Goal: Information Seeking & Learning: Find specific fact

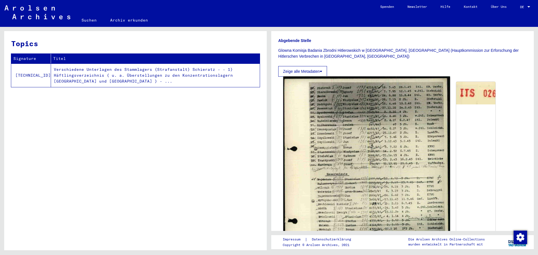
scroll to position [224, 0]
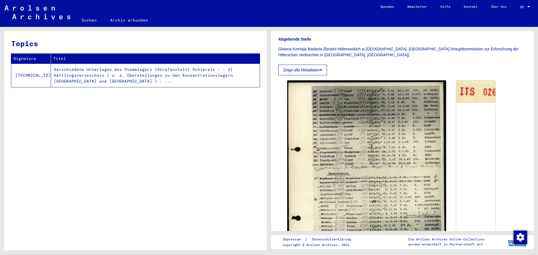
click at [316, 65] on button "Zeige alle Metadaten" at bounding box center [302, 70] width 49 height 11
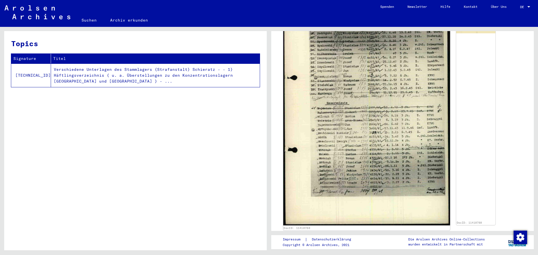
scroll to position [308, 0]
click at [342, 123] on img at bounding box center [366, 115] width 167 height 220
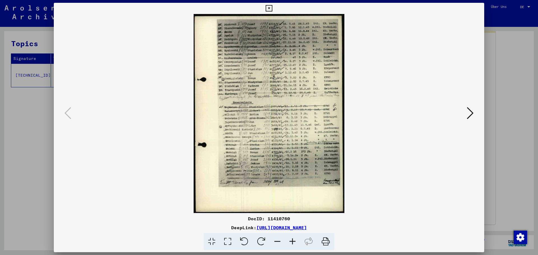
click at [469, 110] on icon at bounding box center [470, 112] width 7 height 13
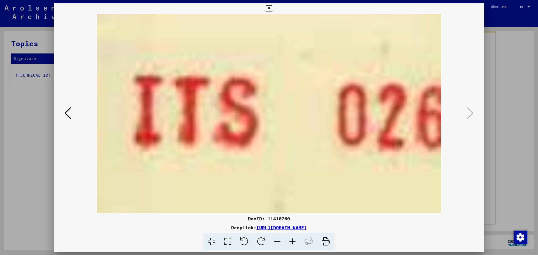
click at [64, 113] on button at bounding box center [68, 114] width 10 height 16
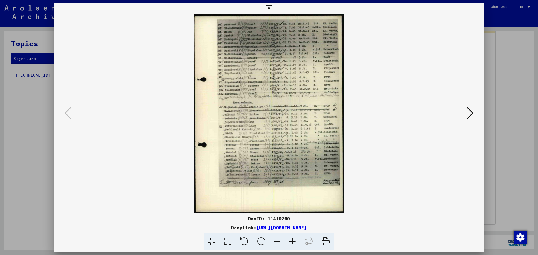
click at [269, 8] on icon at bounding box center [269, 8] width 6 height 7
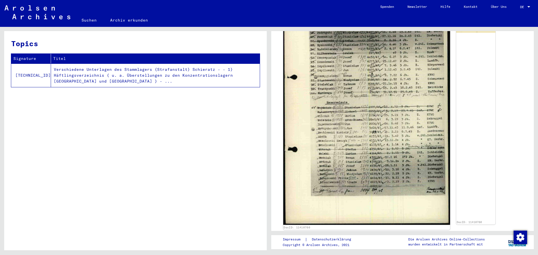
click at [320, 98] on img at bounding box center [366, 115] width 167 height 220
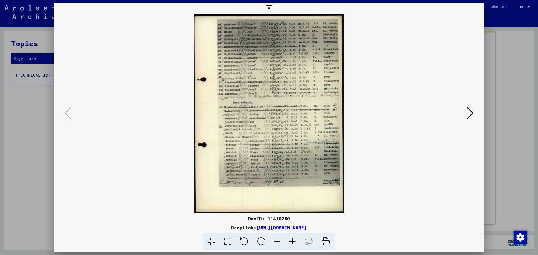
click at [469, 111] on icon at bounding box center [470, 112] width 7 height 13
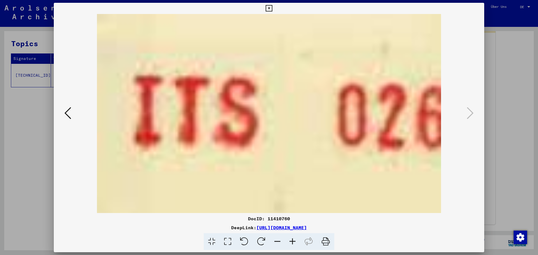
click at [520, 120] on div at bounding box center [269, 127] width 538 height 255
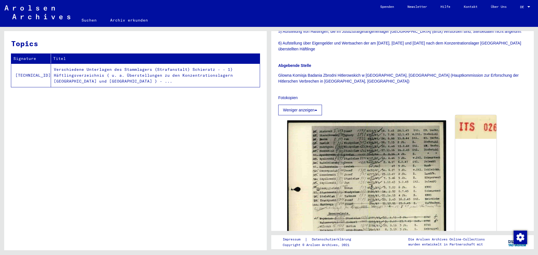
scroll to position [196, 0]
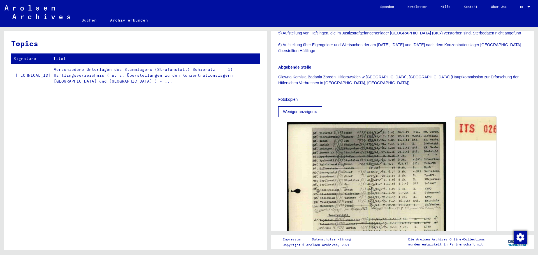
click at [466, 149] on div "DocID: 11410760" at bounding box center [475, 229] width 41 height 225
click at [465, 119] on img at bounding box center [475, 129] width 41 height 24
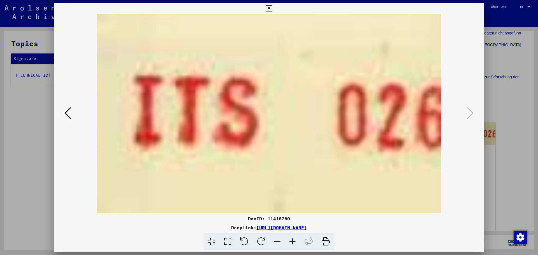
click at [269, 8] on icon at bounding box center [269, 8] width 6 height 7
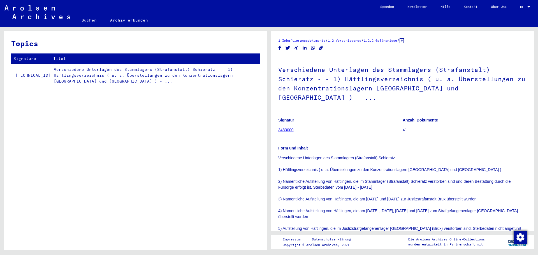
scroll to position [0, 0]
click at [287, 128] on link "3483000" at bounding box center [285, 130] width 15 height 4
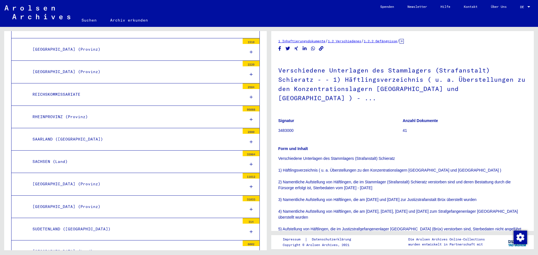
scroll to position [605, 0]
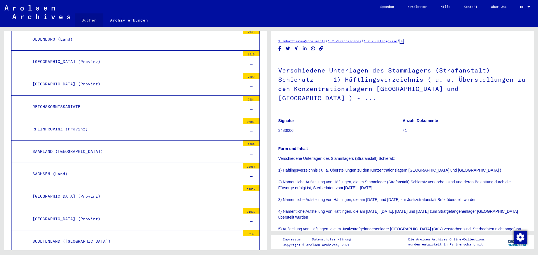
click at [90, 18] on link "Suchen" at bounding box center [89, 19] width 29 height 13
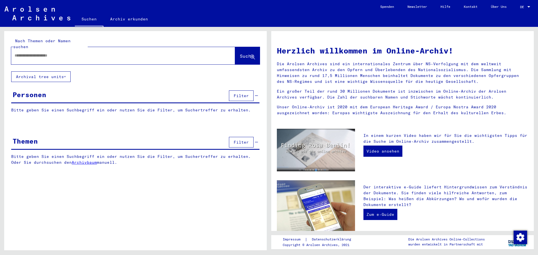
click at [67, 53] on input "text" at bounding box center [117, 56] width 204 height 6
type input "**********"
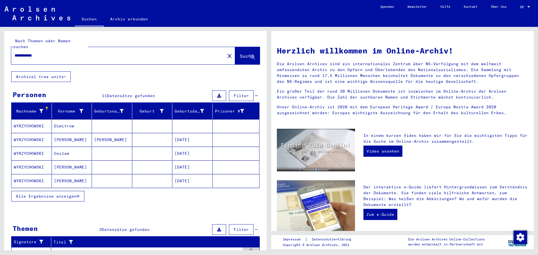
click at [74, 194] on span "Alle Ergebnisse anzeigen" at bounding box center [46, 196] width 61 height 5
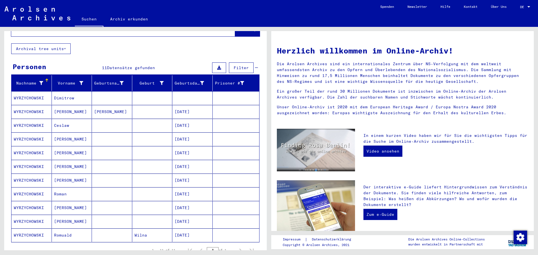
scroll to position [56, 0]
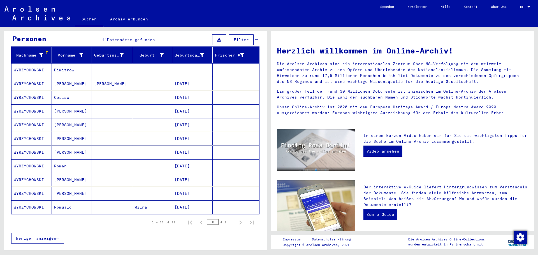
click at [36, 173] on mat-cell "WYRZYCHOWSKI" at bounding box center [31, 179] width 40 height 13
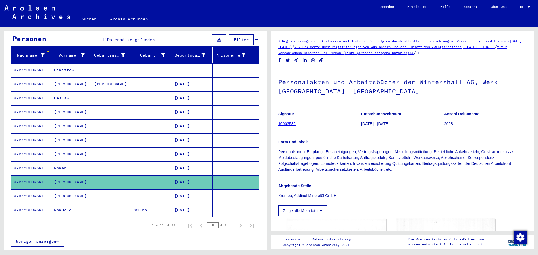
click at [39, 135] on mat-cell "WYRZYCHOWSKI" at bounding box center [31, 140] width 40 height 14
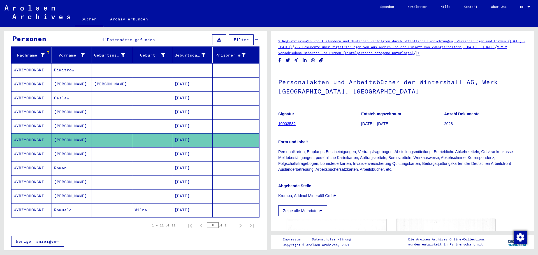
click at [37, 135] on mat-cell "WYRZYCHOWSKI" at bounding box center [31, 140] width 40 height 14
click at [48, 133] on mat-cell "WYRZYCHOWSKI" at bounding box center [31, 140] width 40 height 14
click at [60, 133] on mat-cell "[PERSON_NAME]" at bounding box center [72, 140] width 40 height 14
click at [63, 133] on mat-cell "[PERSON_NAME]" at bounding box center [72, 140] width 40 height 14
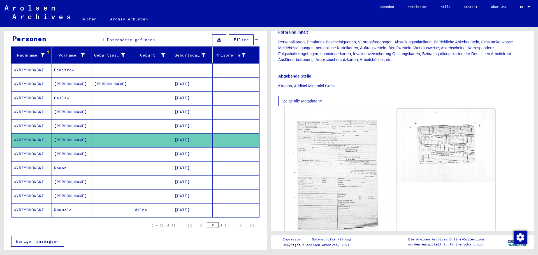
scroll to position [140, 0]
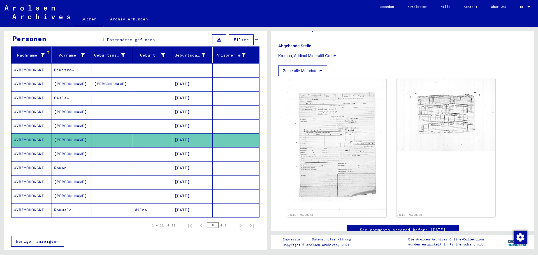
click at [62, 134] on mat-cell "[PERSON_NAME]" at bounding box center [72, 140] width 40 height 14
click at [46, 133] on mat-cell "WYRZYCHOWSKI" at bounding box center [31, 140] width 40 height 14
click at [43, 150] on mat-cell "WYRZYCHOWSKI" at bounding box center [31, 154] width 40 height 14
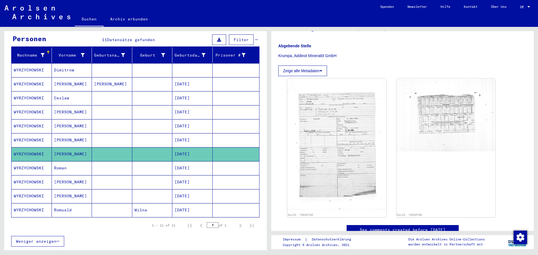
click at [29, 148] on mat-cell "WYRZYCHOWSKI" at bounding box center [31, 154] width 40 height 14
click at [31, 162] on mat-cell "WYRZYCHOWSKI" at bounding box center [31, 168] width 40 height 14
